Goal: Check status: Check status

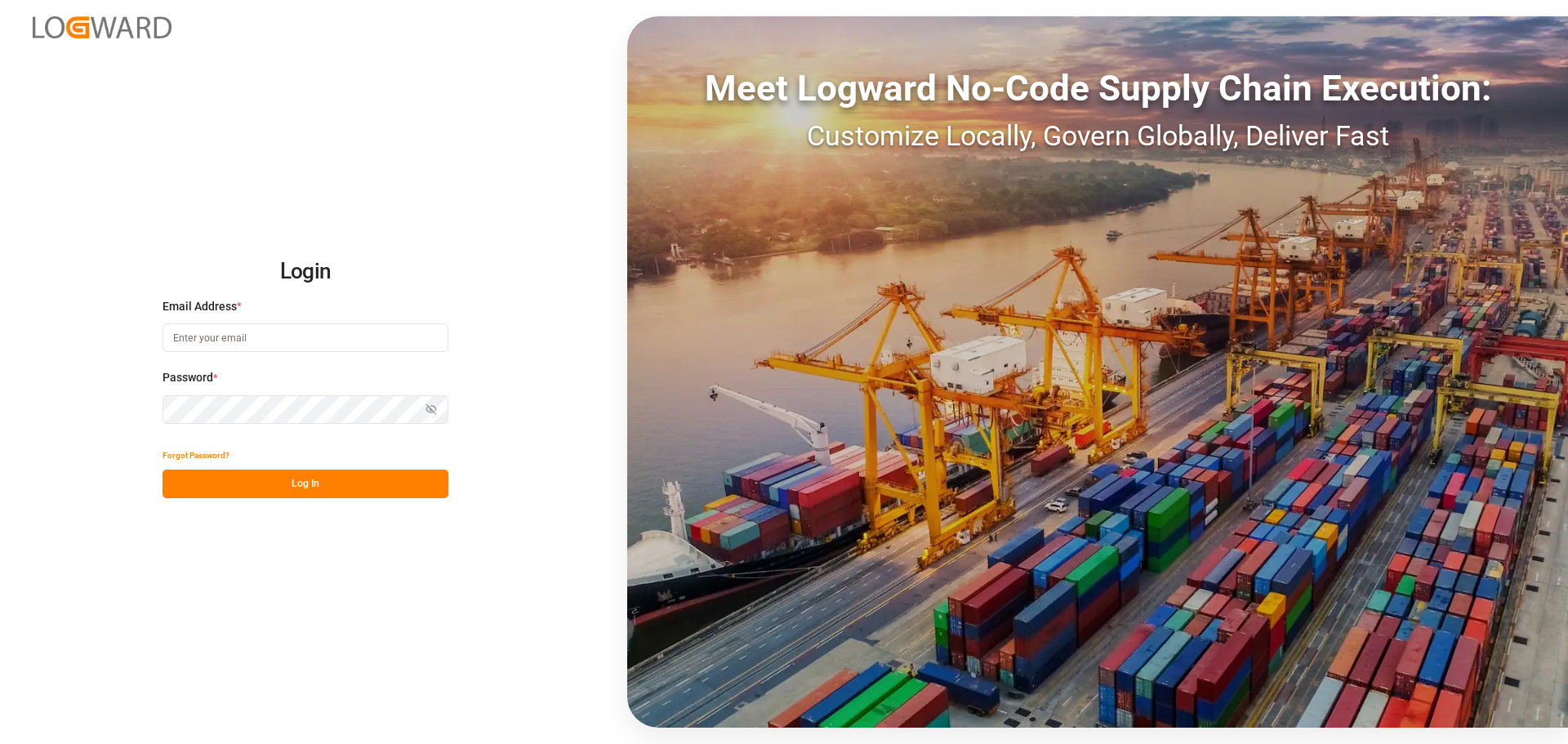
type input "emily.liu@jamindustries.com"
click at [293, 487] on button "Log In" at bounding box center [306, 484] width 286 height 29
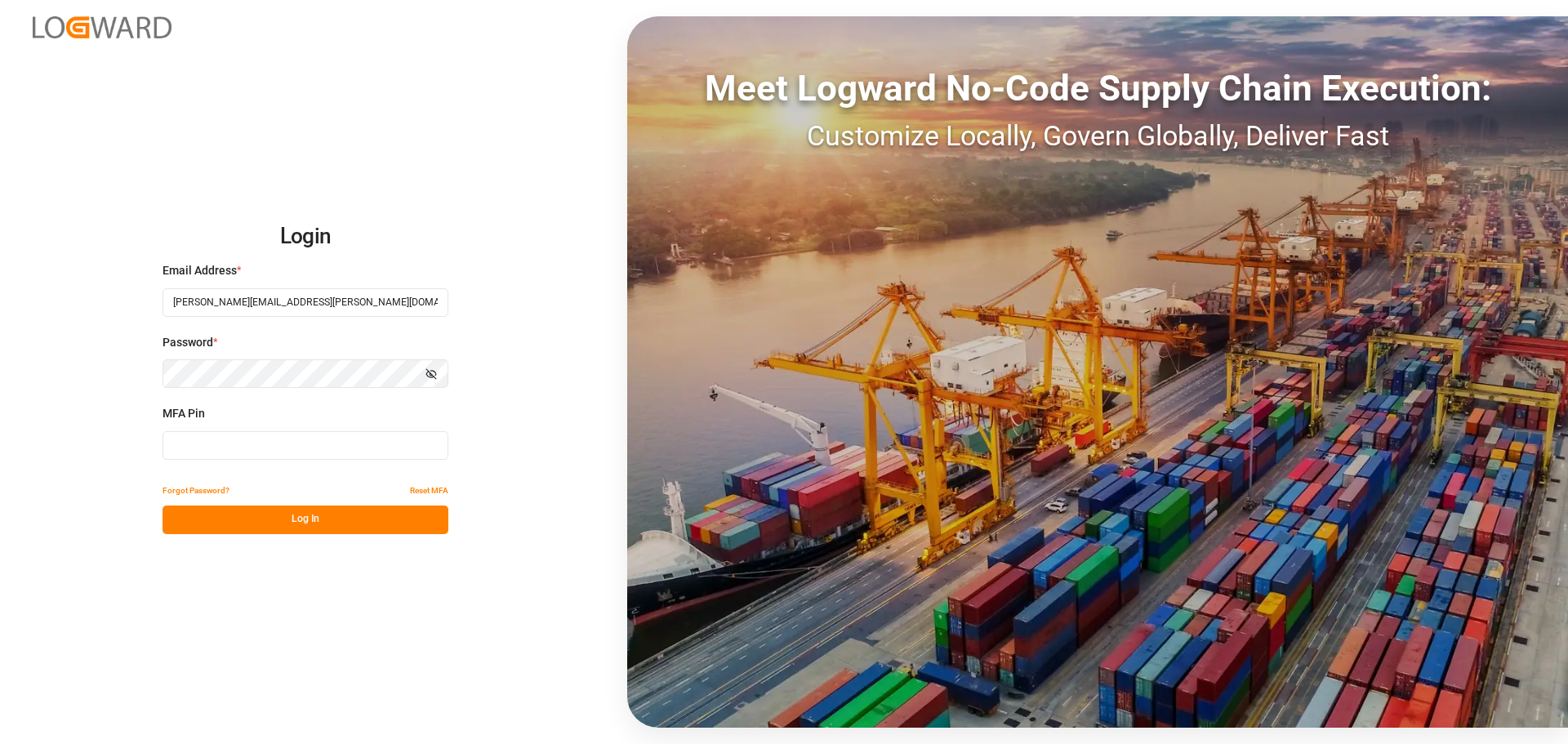
click at [253, 448] on input at bounding box center [306, 445] width 286 height 29
type input "0"
type input "194451"
click at [329, 512] on button "Log In" at bounding box center [306, 519] width 286 height 29
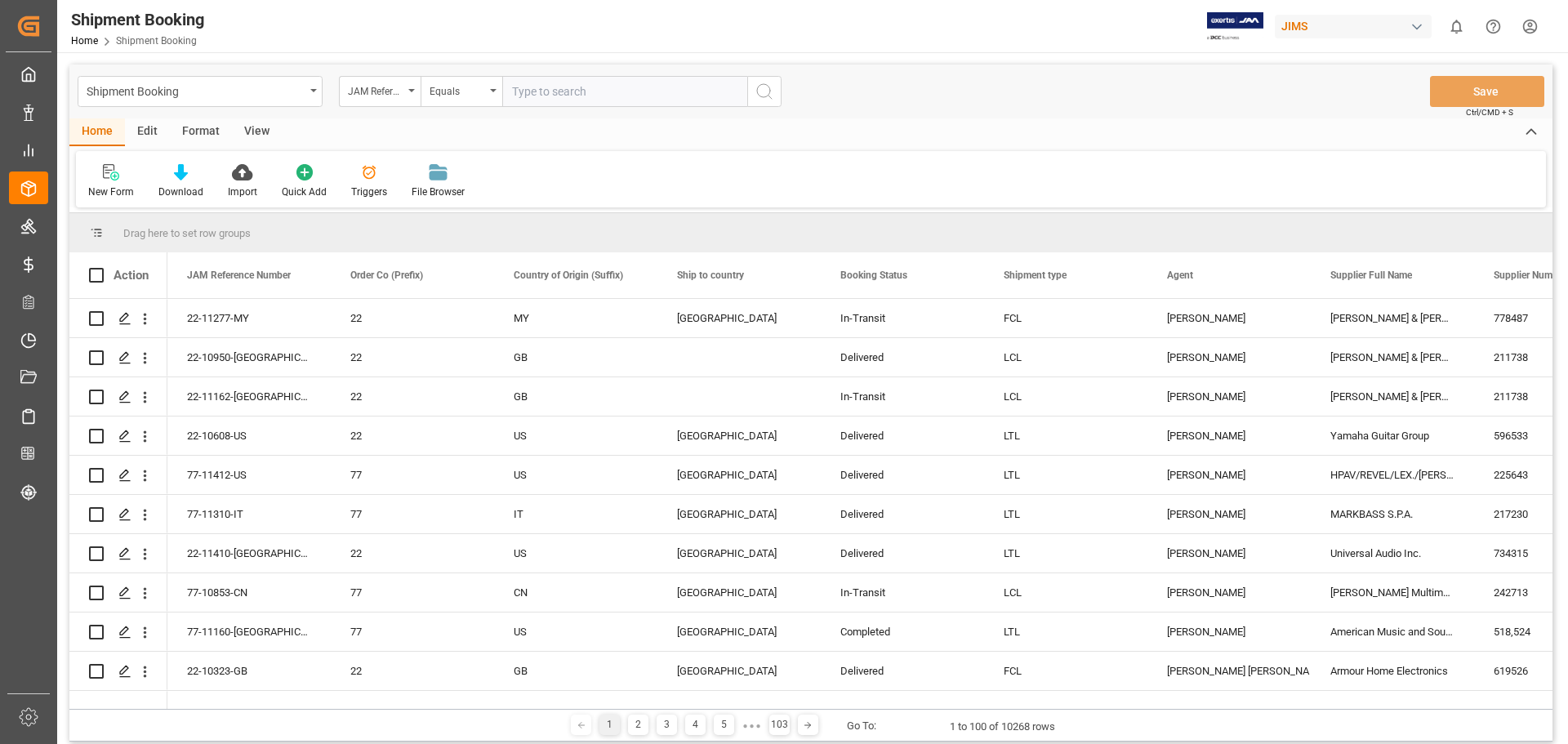
click at [612, 92] on input "text" at bounding box center [624, 92] width 245 height 31
type input "22-11313-us"
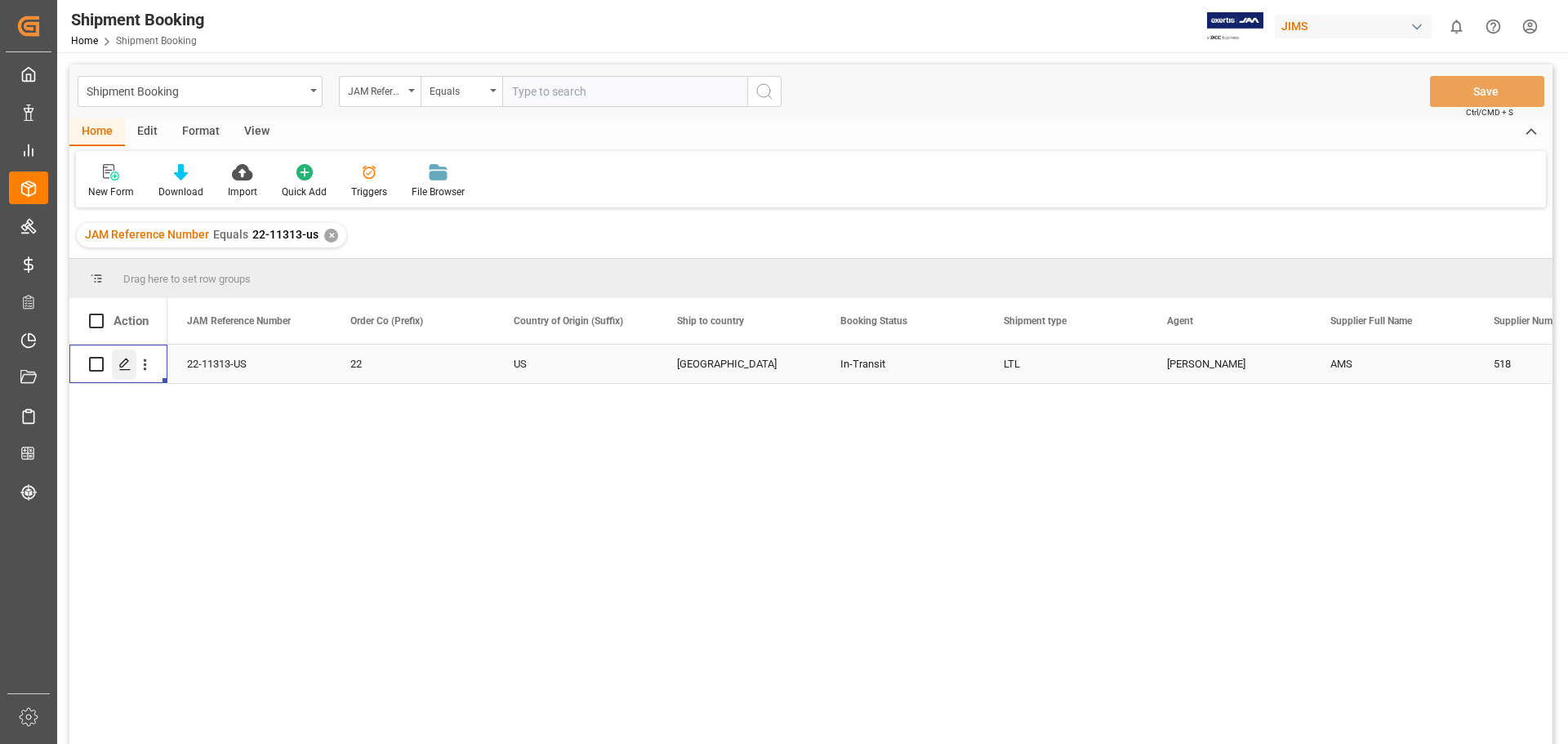
click at [125, 369] on icon "Press SPACE to select this row." at bounding box center [125, 364] width 13 height 13
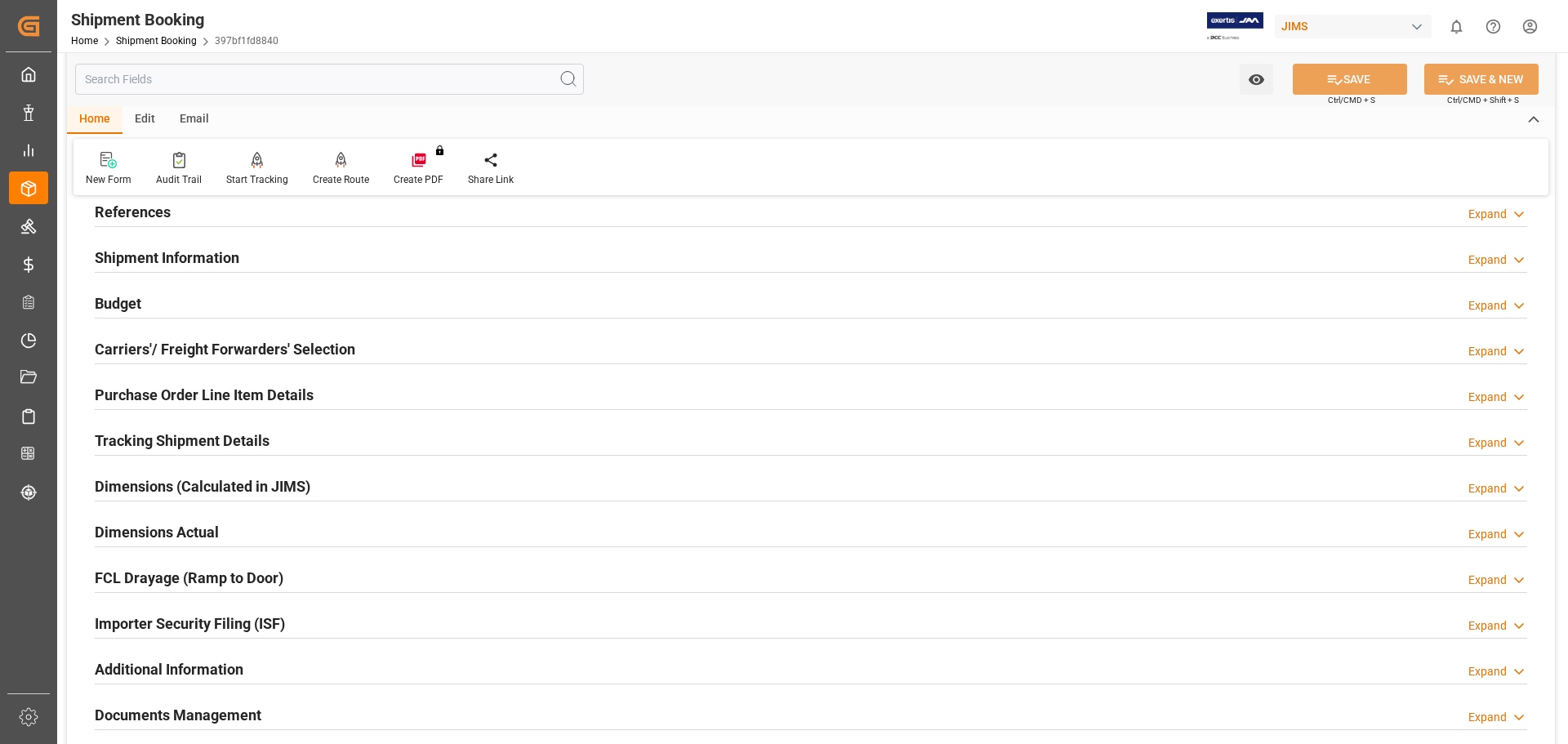
scroll to position [136, 0]
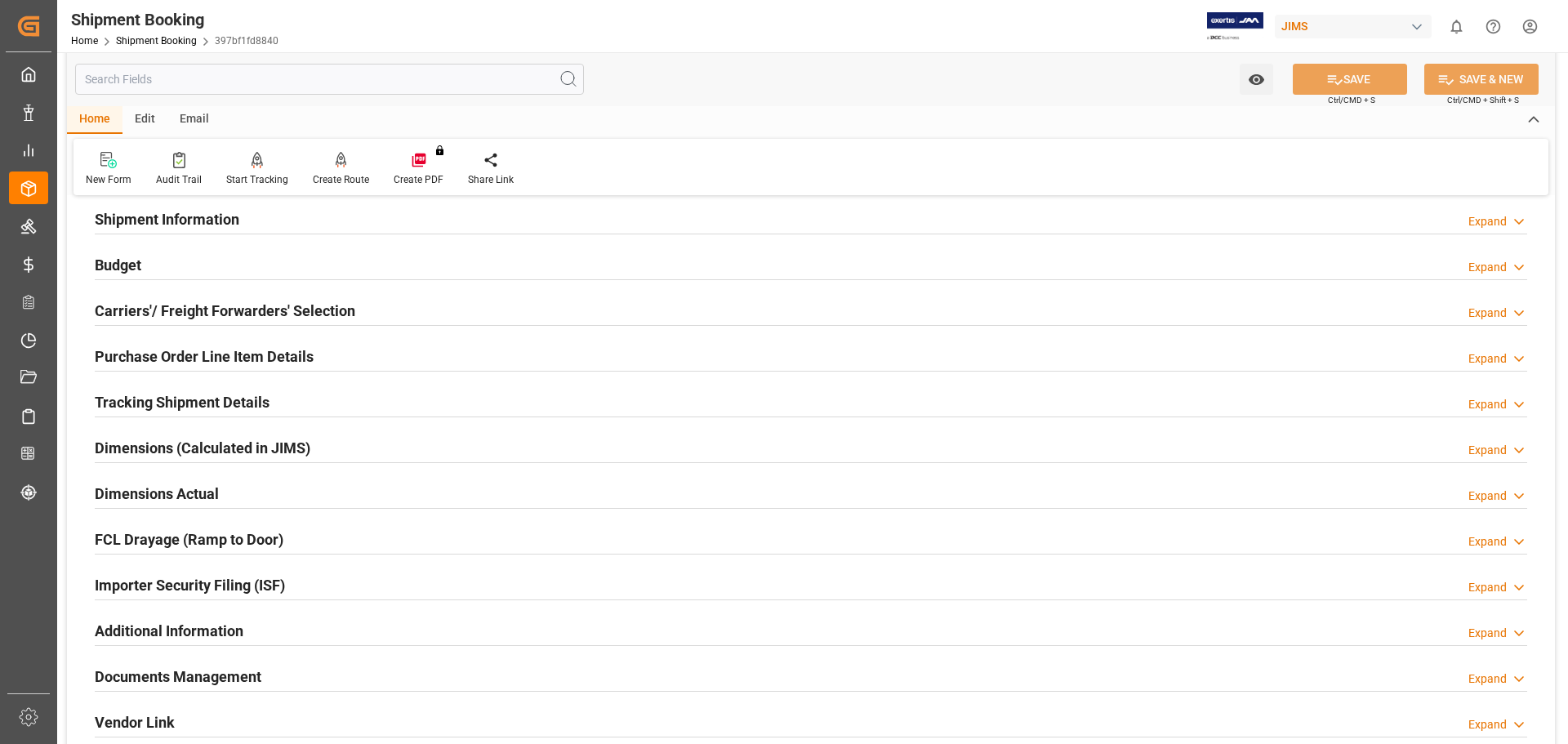
click at [206, 667] on h2 "Documents Management" at bounding box center [178, 676] width 167 height 22
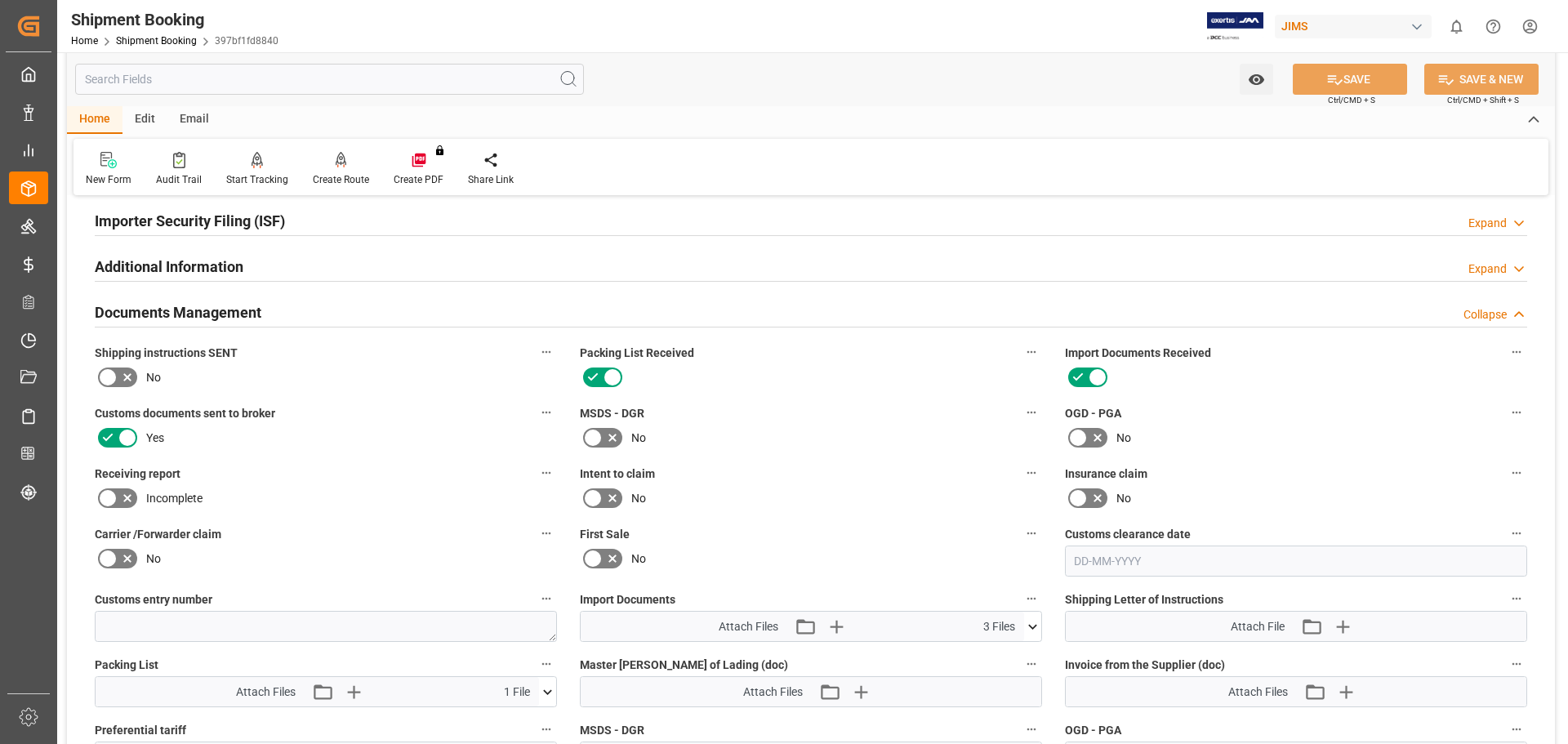
scroll to position [680, 0]
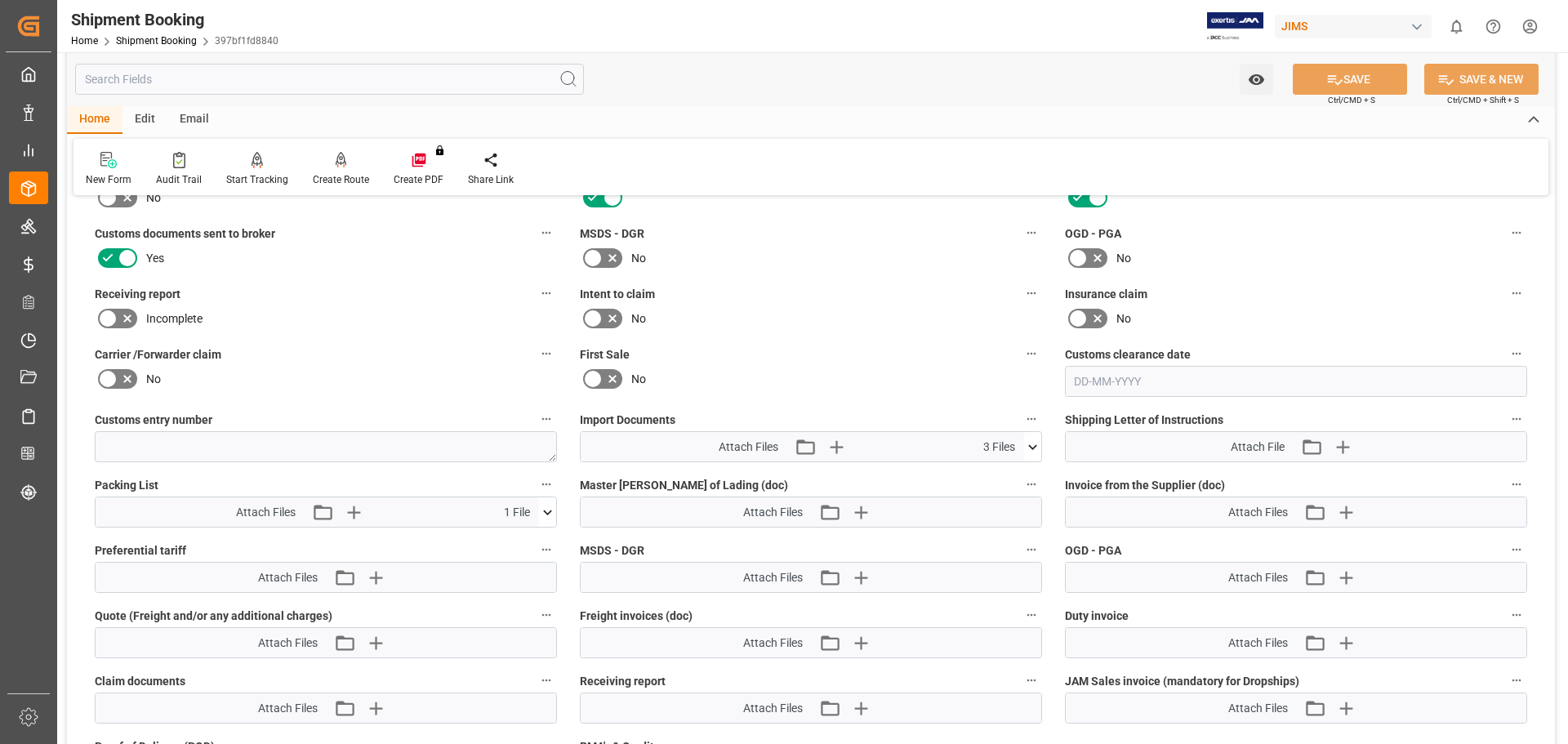
click at [547, 510] on icon at bounding box center [547, 512] width 17 height 17
click at [1306, 282] on label "Insurance claim" at bounding box center [1296, 294] width 462 height 23
click at [1506, 282] on button "Insurance claim" at bounding box center [1517, 293] width 21 height 21
click at [155, 39] on div at bounding box center [784, 372] width 1568 height 744
click at [152, 40] on link "Shipment Booking" at bounding box center [156, 41] width 81 height 12
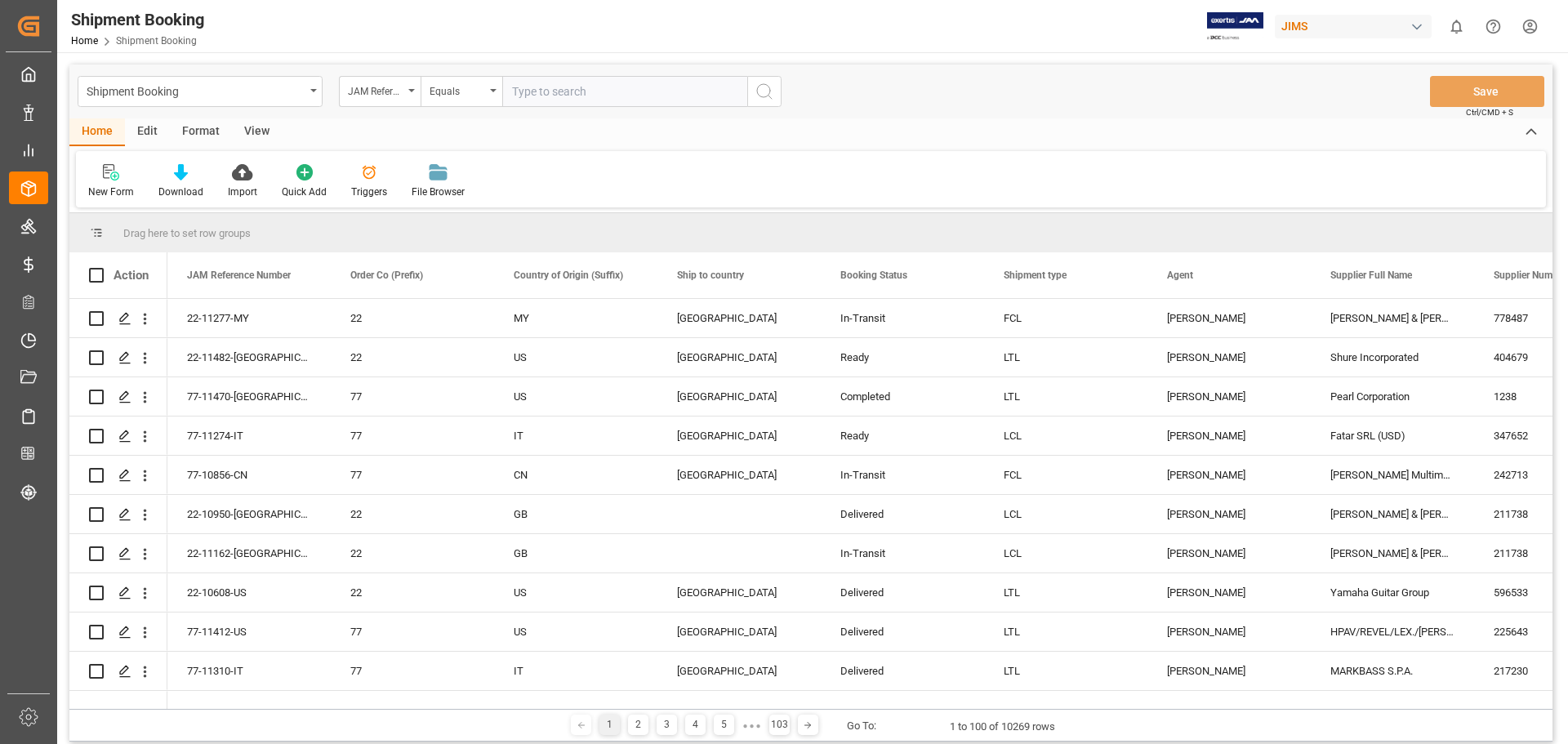
click at [567, 96] on input "text" at bounding box center [624, 92] width 245 height 31
type input "77-11333-US"
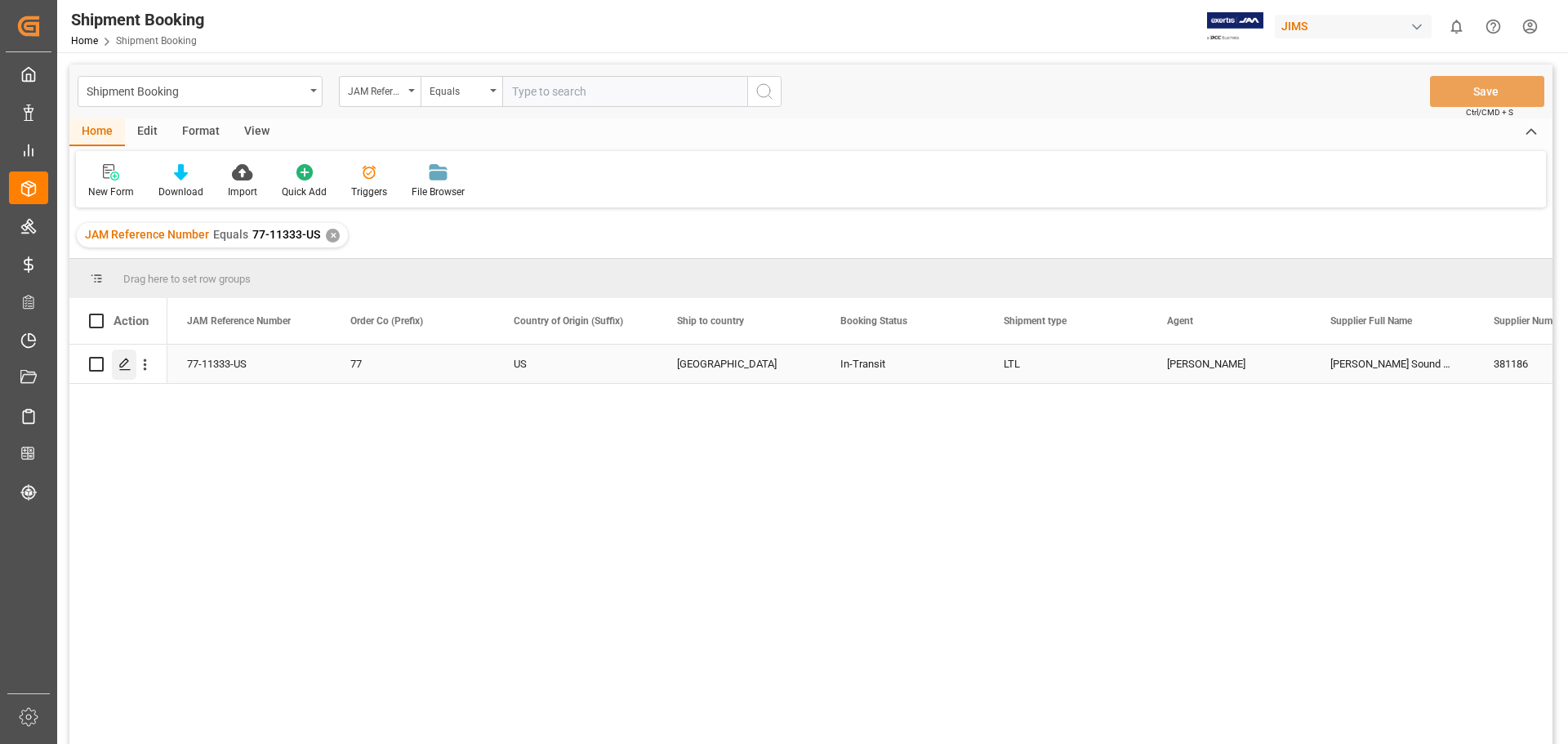
click at [122, 366] on icon "Press SPACE to select this row." at bounding box center [125, 364] width 13 height 13
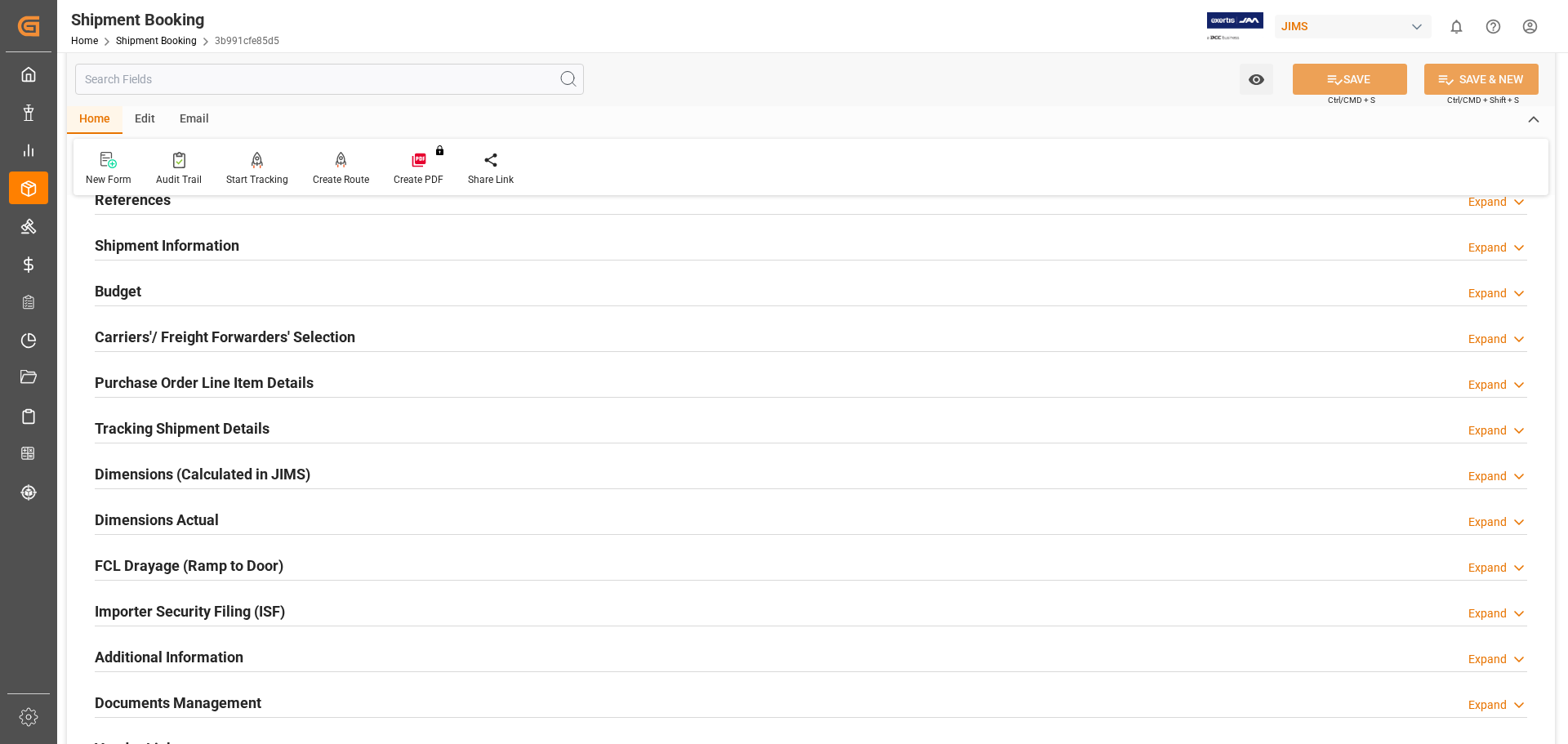
scroll to position [272, 0]
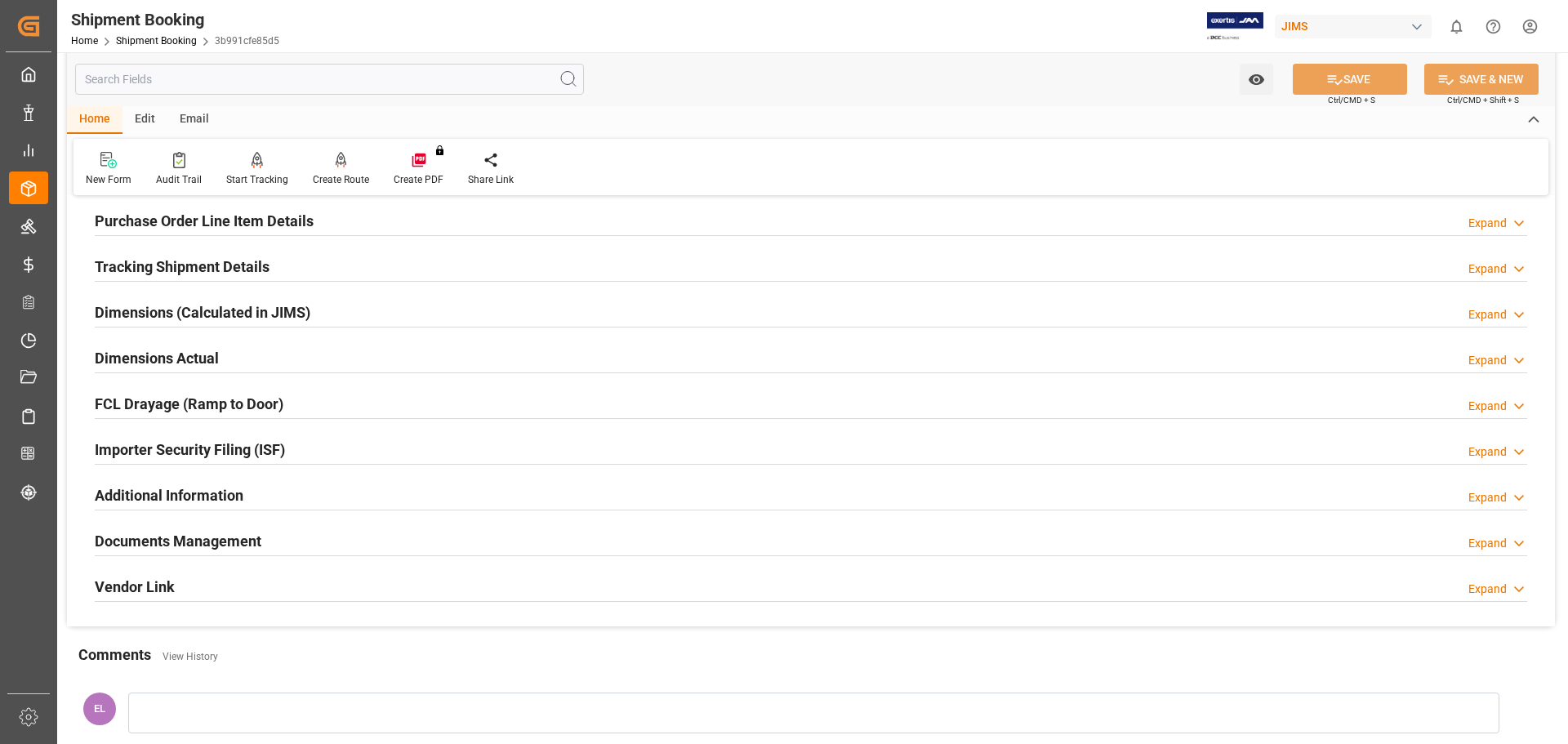
click at [132, 260] on h2 "Tracking Shipment Details" at bounding box center [182, 267] width 175 height 22
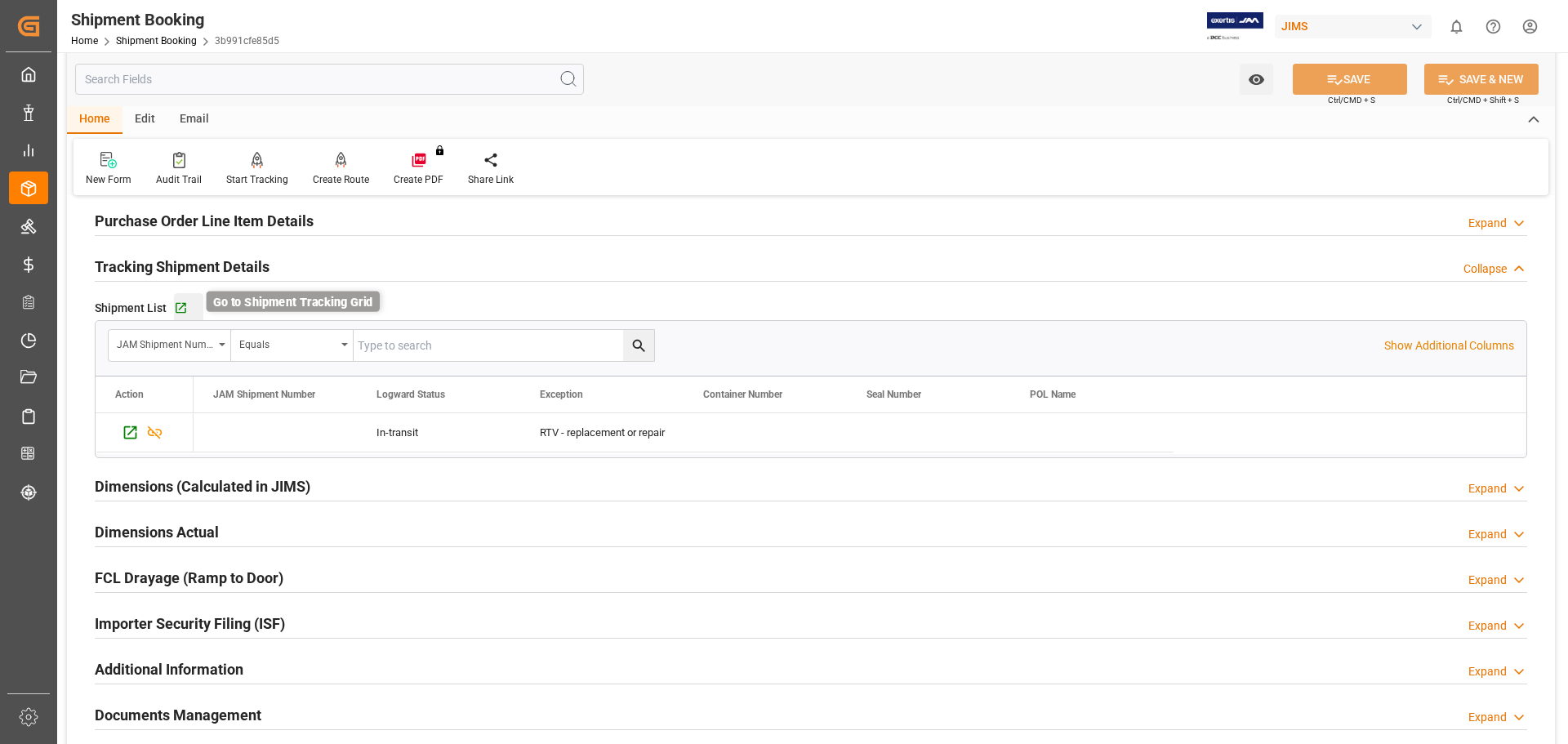
click at [178, 306] on icon "button" at bounding box center [181, 308] width 14 height 14
click at [1050, 116] on div "Home Edit Email" at bounding box center [811, 121] width 1488 height 28
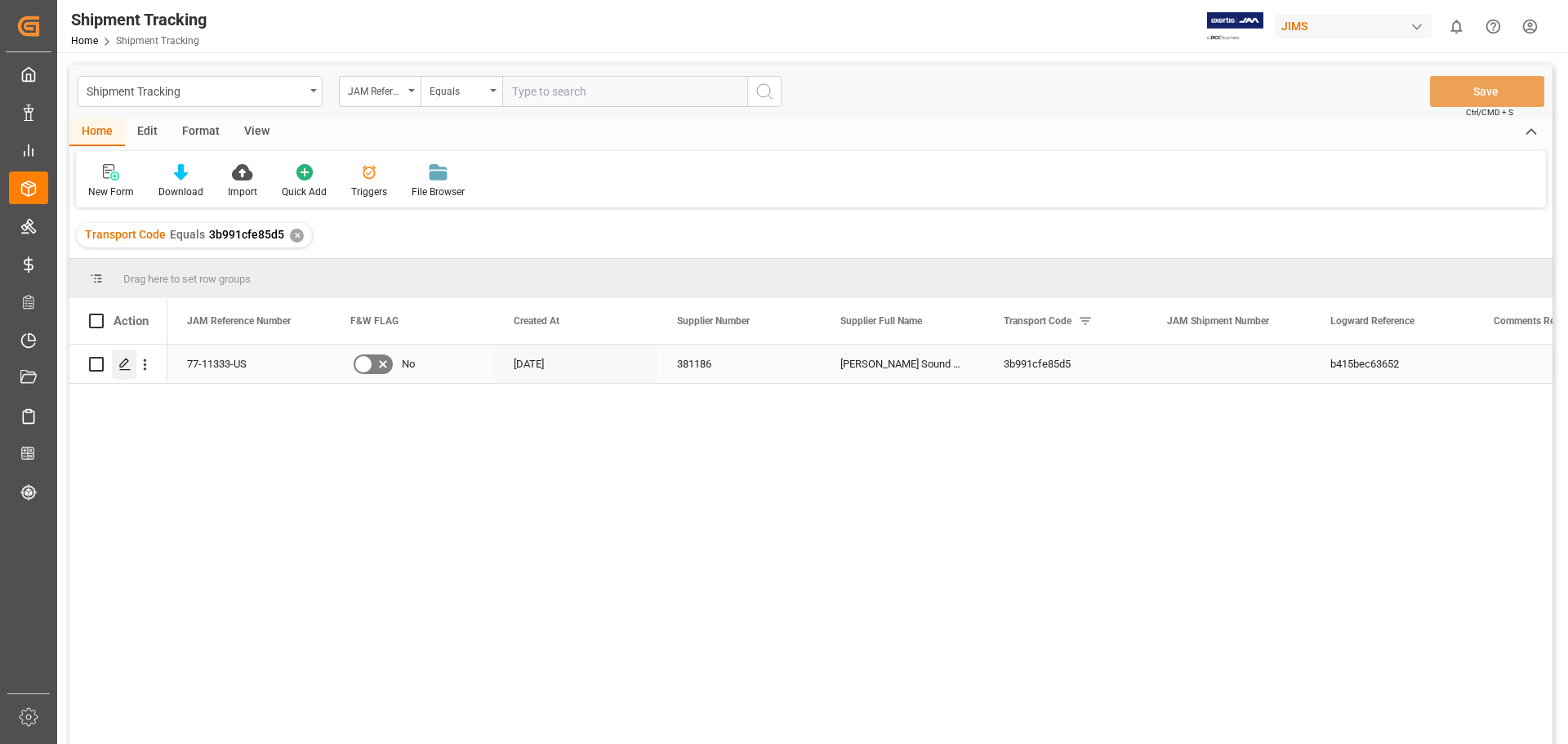
click at [116, 364] on div "Press SPACE to select this row." at bounding box center [125, 364] width 25 height 31
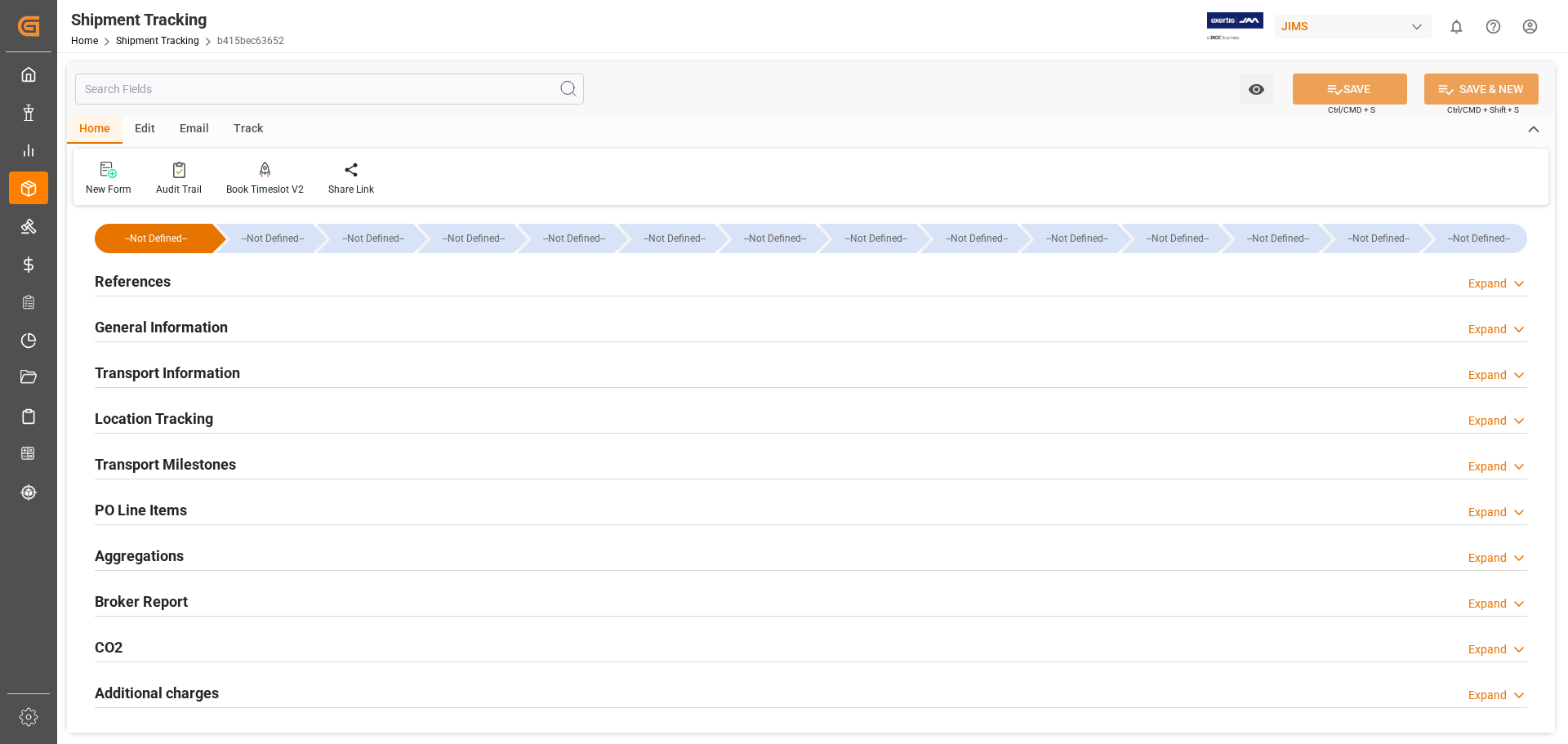
type input "[DATE] 00:00"
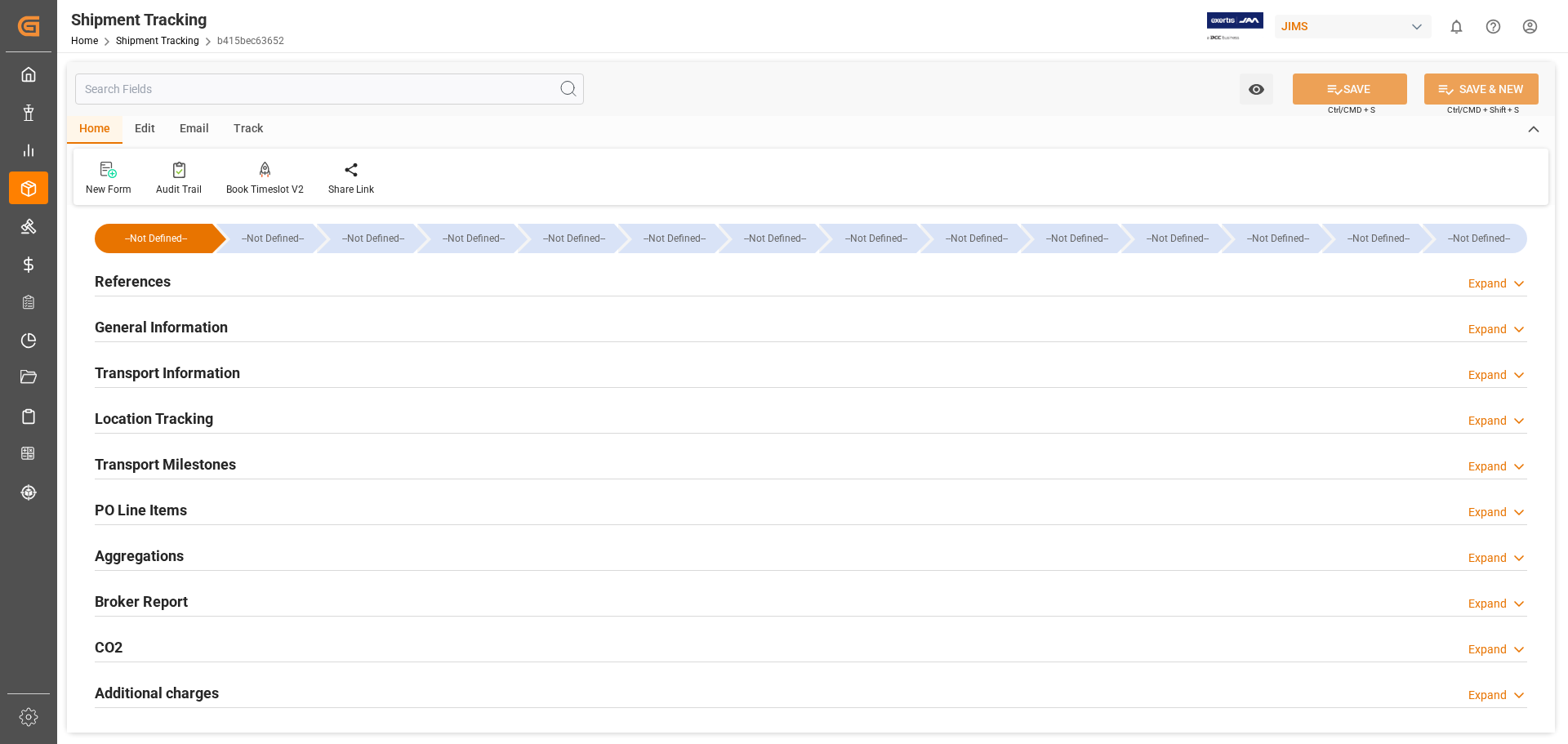
type input "[DATE]"
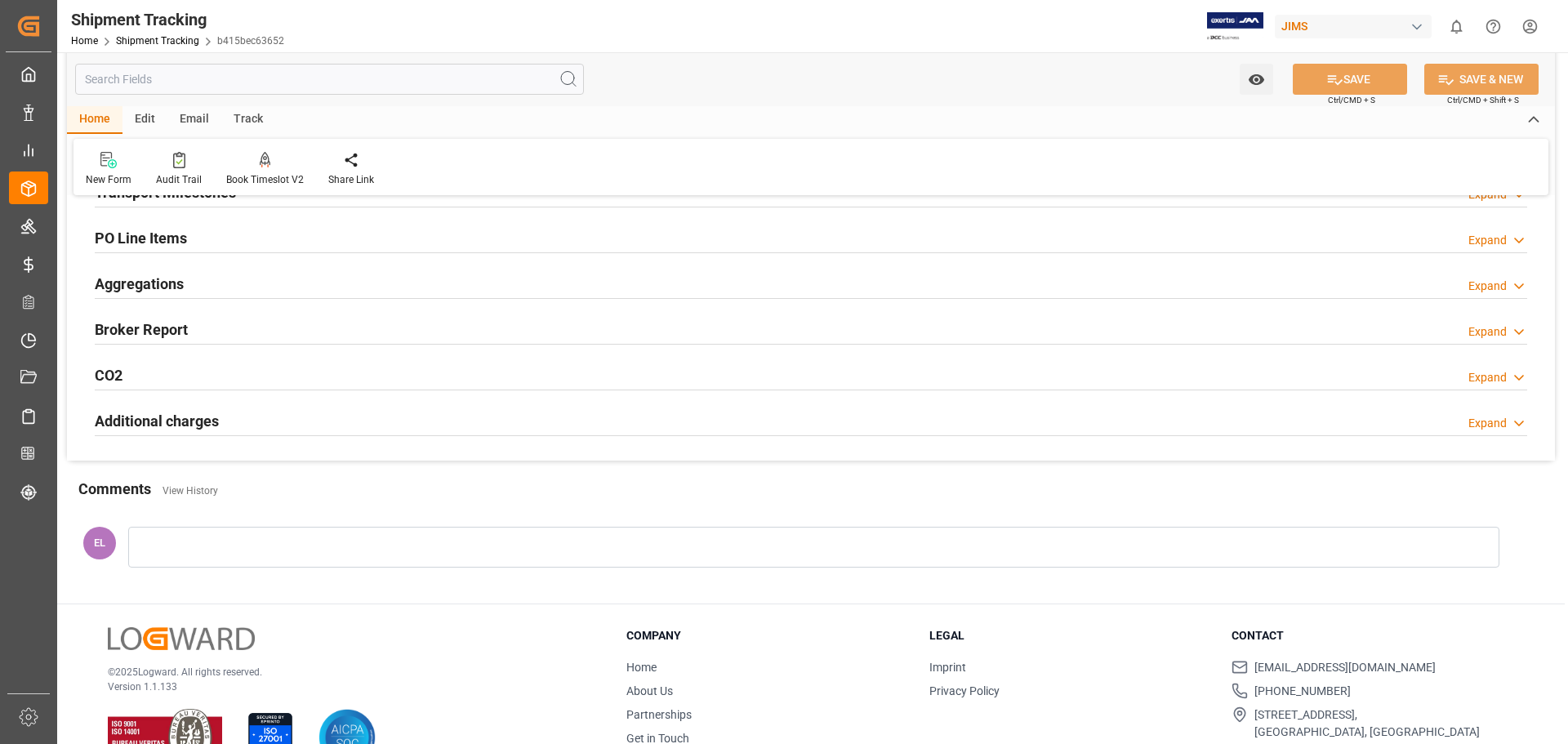
scroll to position [136, 0]
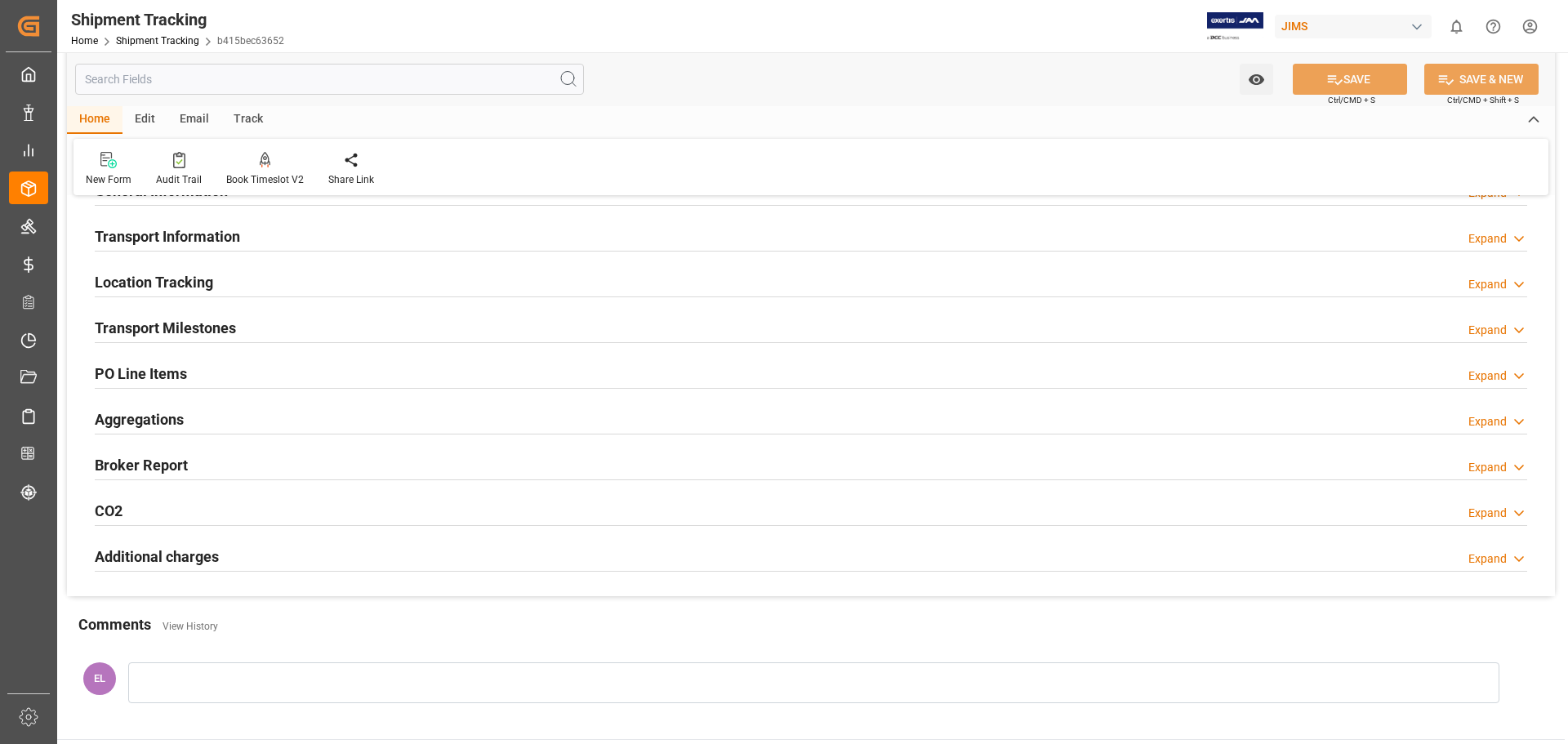
drag, startPoint x: 160, startPoint y: 327, endPoint x: 315, endPoint y: 396, distance: 169.7
click at [161, 326] on h2 "Transport Milestones" at bounding box center [165, 328] width 141 height 22
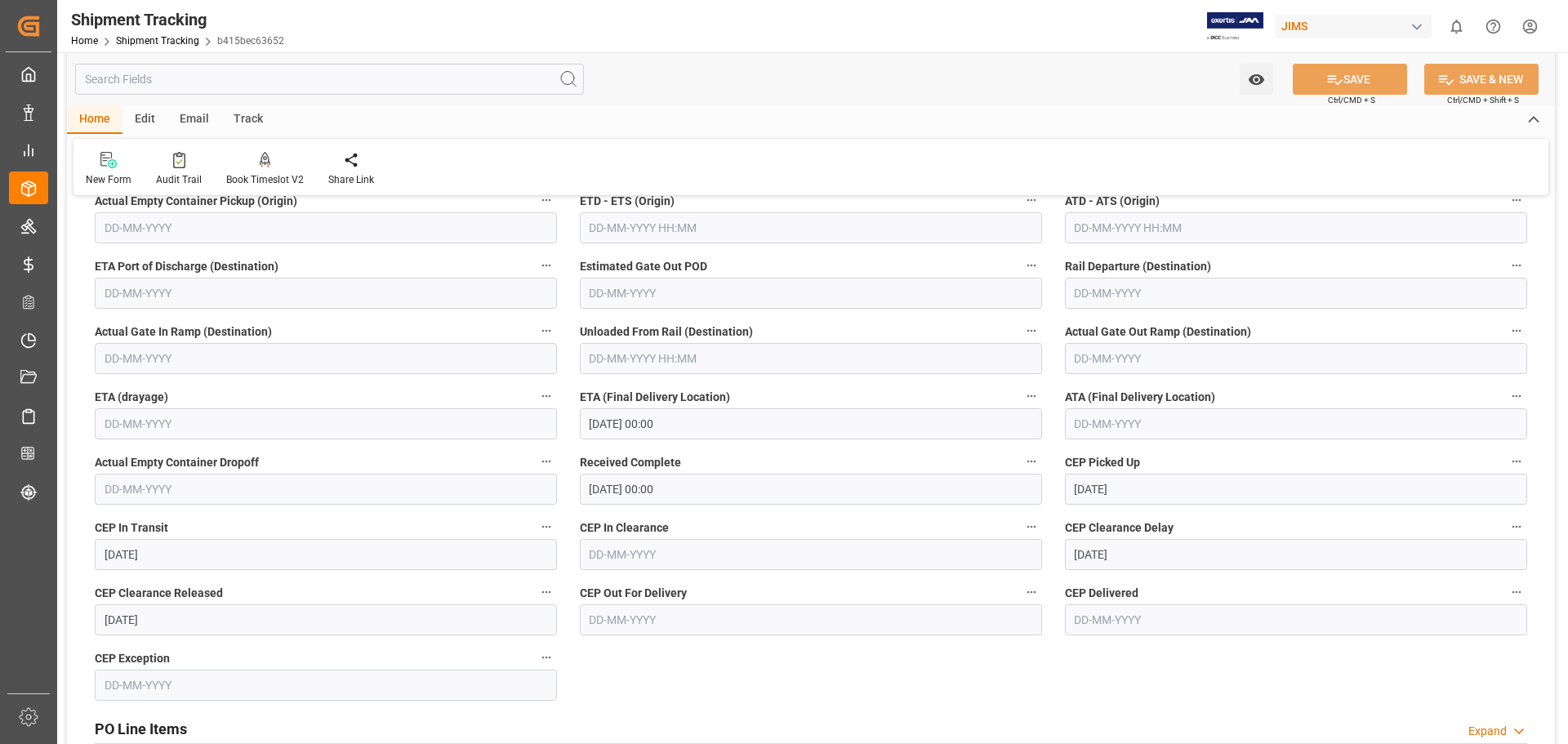
scroll to position [409, 0]
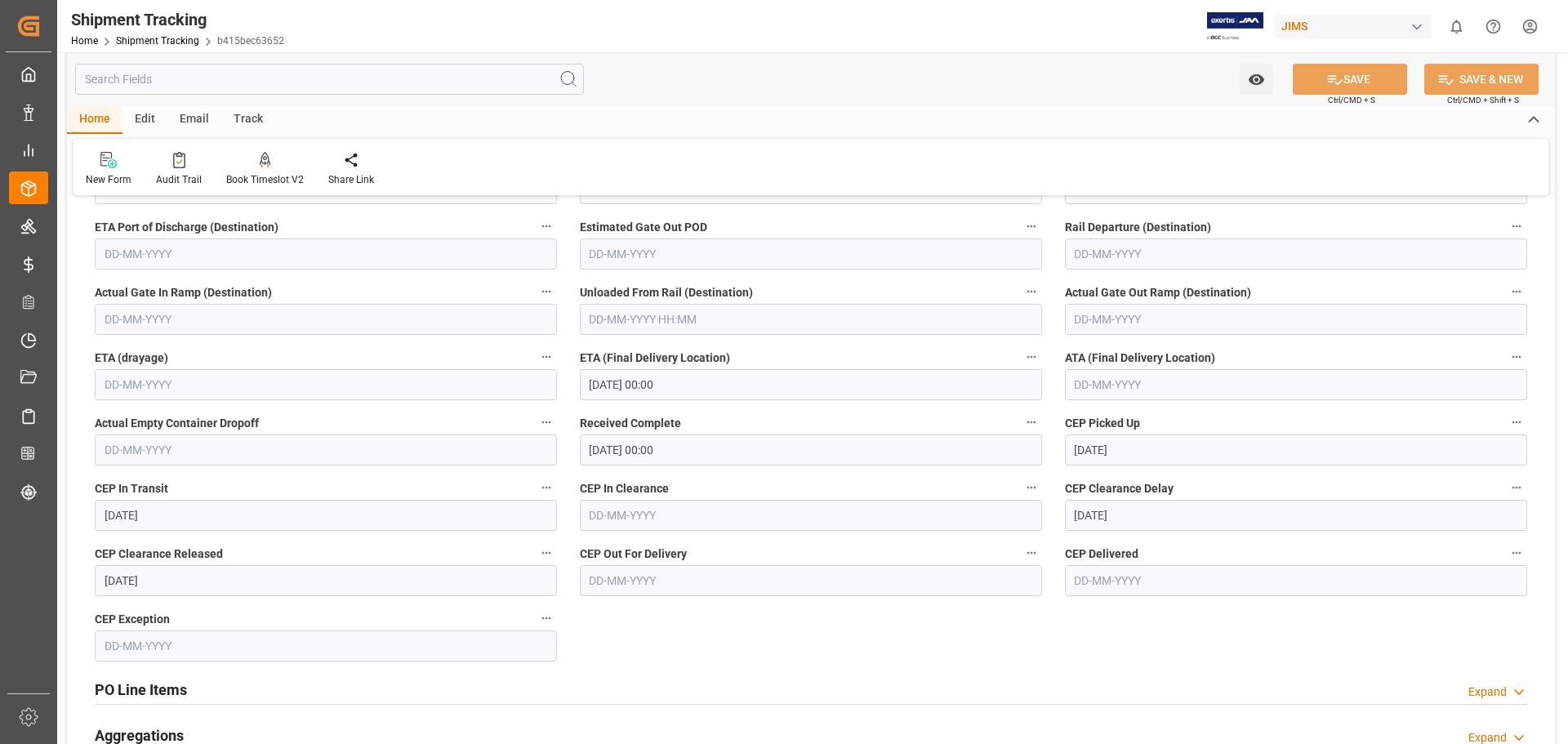
click at [623, 386] on input "[DATE] 00:00" at bounding box center [811, 385] width 462 height 31
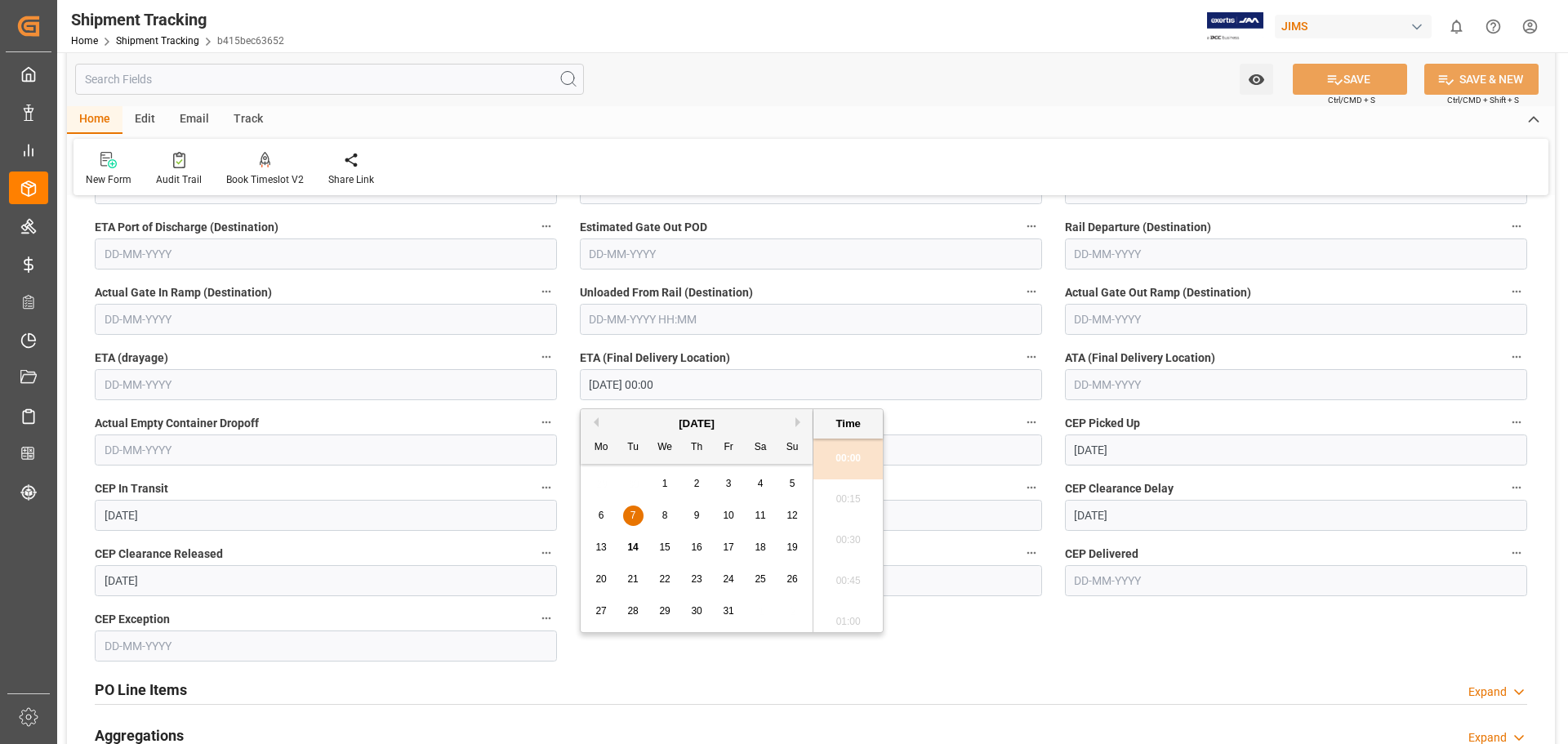
click at [633, 552] on span "14" at bounding box center [632, 547] width 11 height 12
type input "[DATE] 00:00"
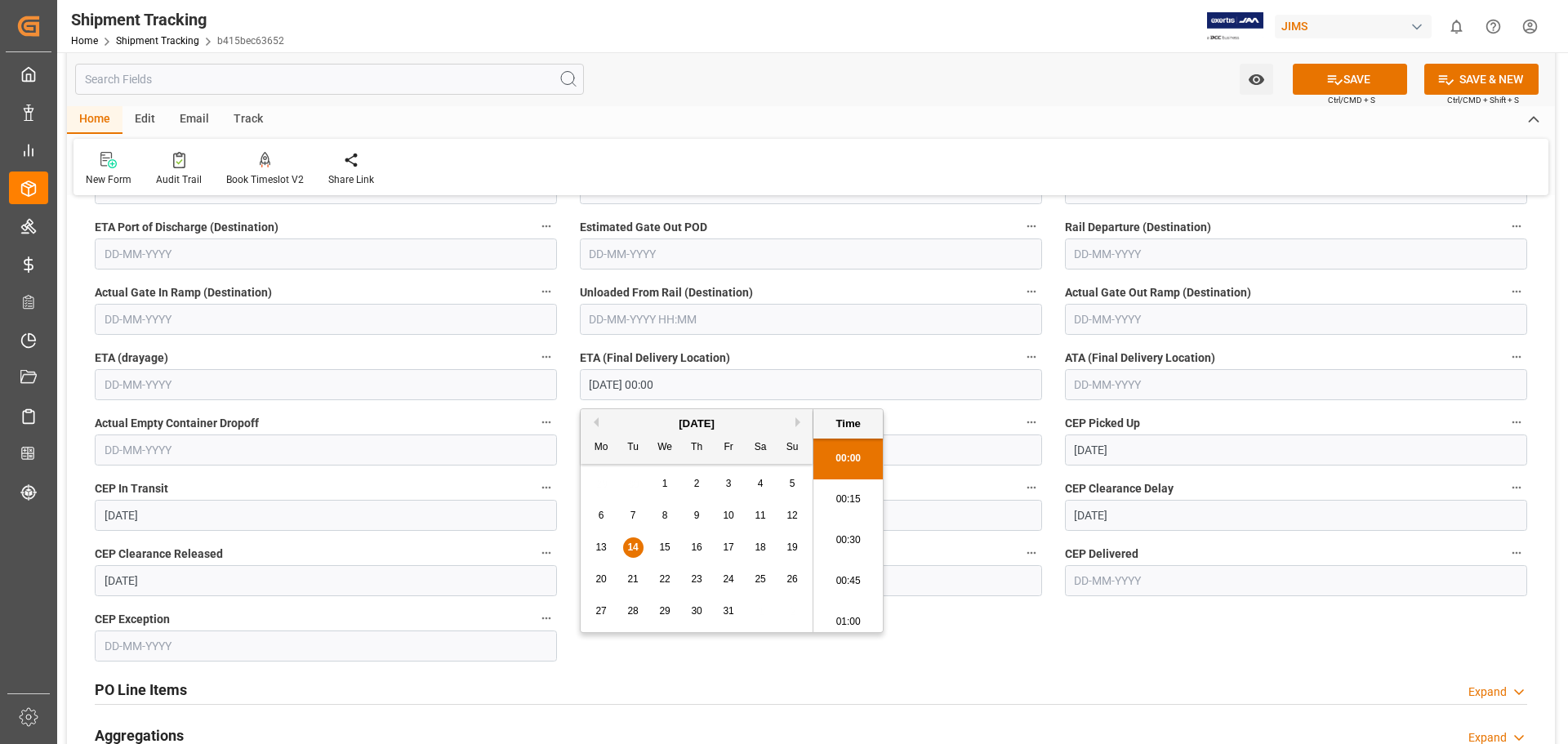
click at [1071, 650] on div "--Not Defined-- --Not Defined-- --Not Defined-- --Not Defined-- --Not Defined--…" at bounding box center [811, 357] width 1488 height 1111
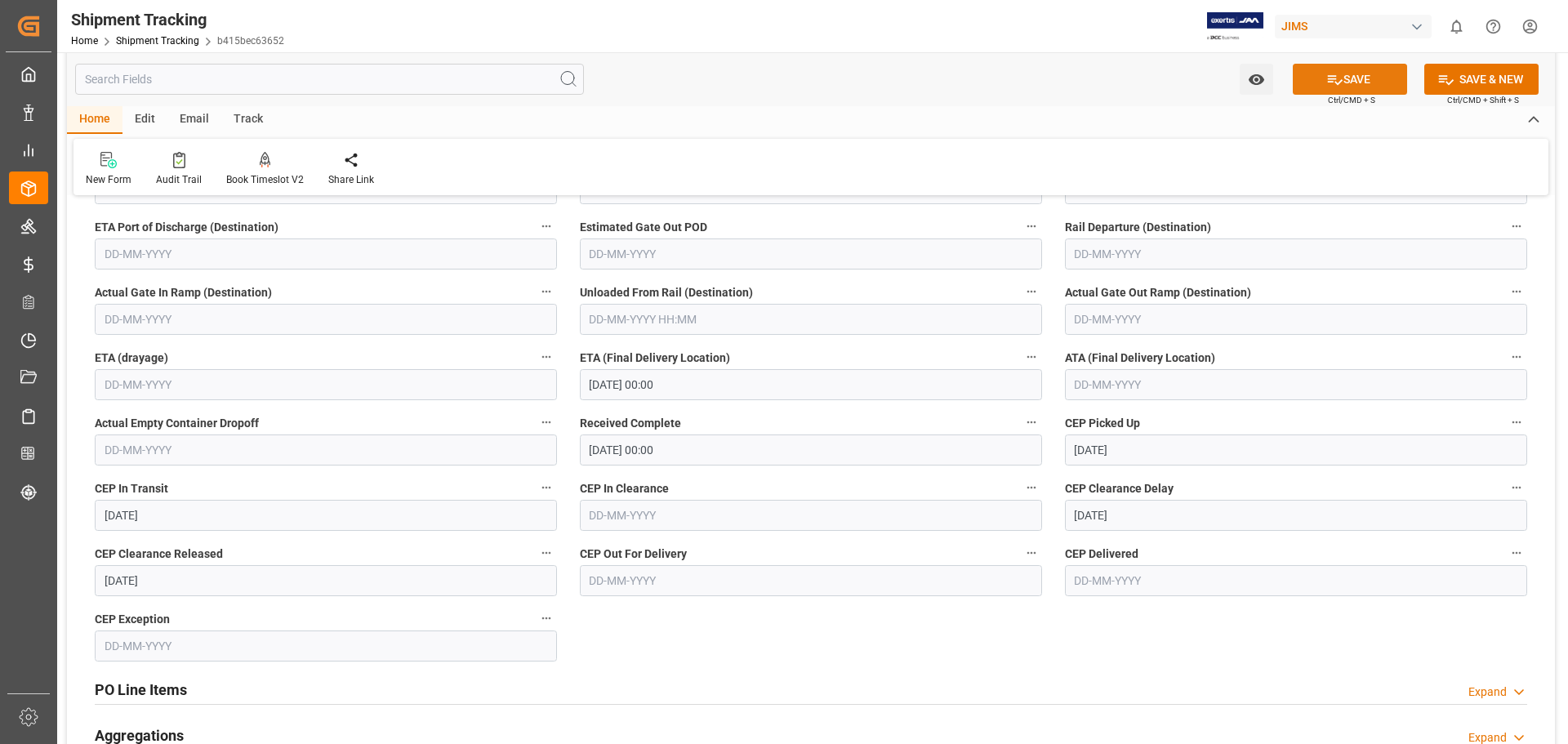
click at [1344, 84] on button "SAVE" at bounding box center [1350, 79] width 114 height 31
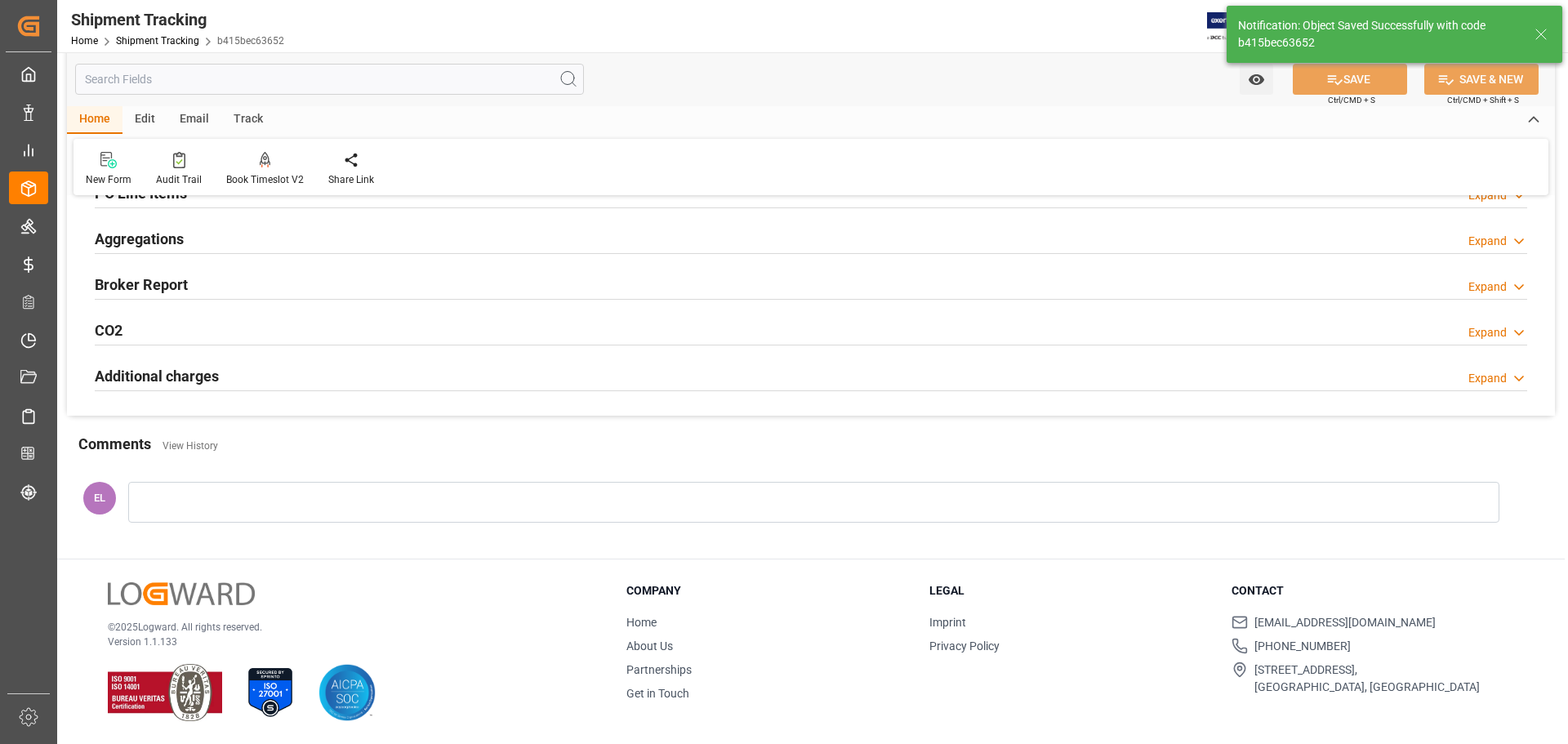
scroll to position [317, 0]
